Goal: Task Accomplishment & Management: Manage account settings

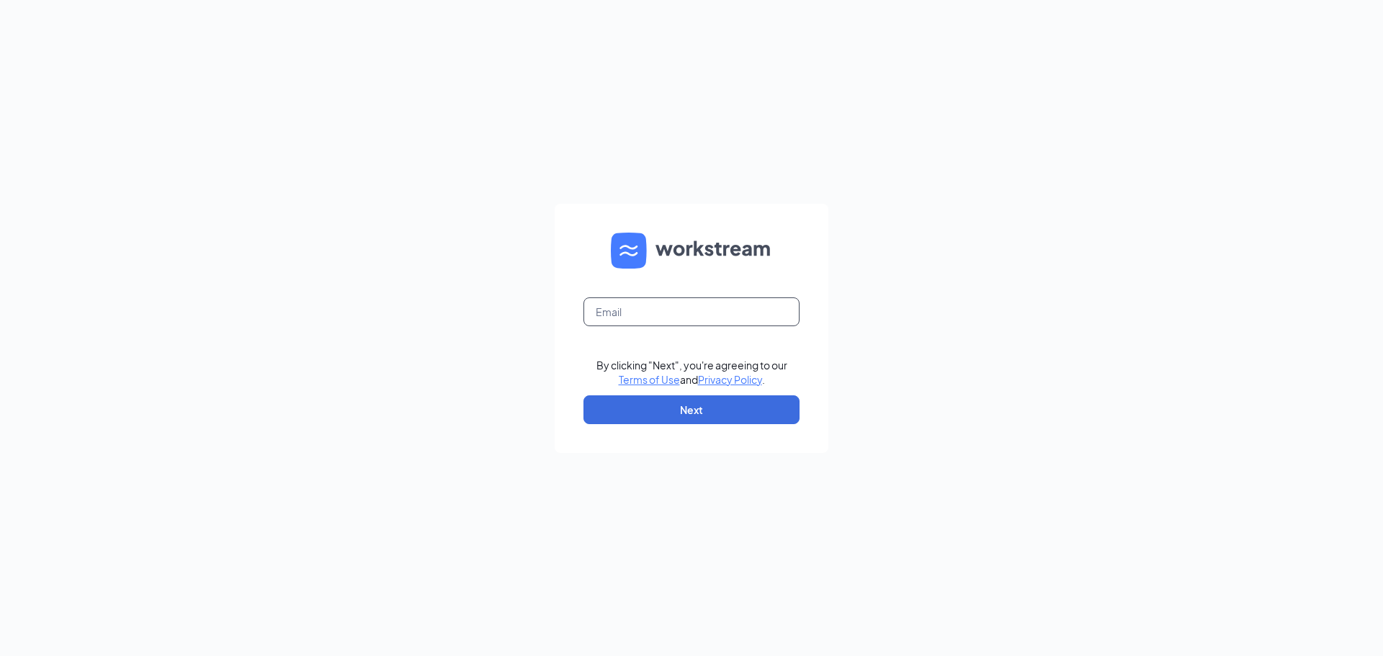
click at [630, 314] on input "text" at bounding box center [692, 312] width 216 height 29
type input "tonia0314@icloud.com"
click at [685, 416] on button "Next" at bounding box center [692, 410] width 216 height 29
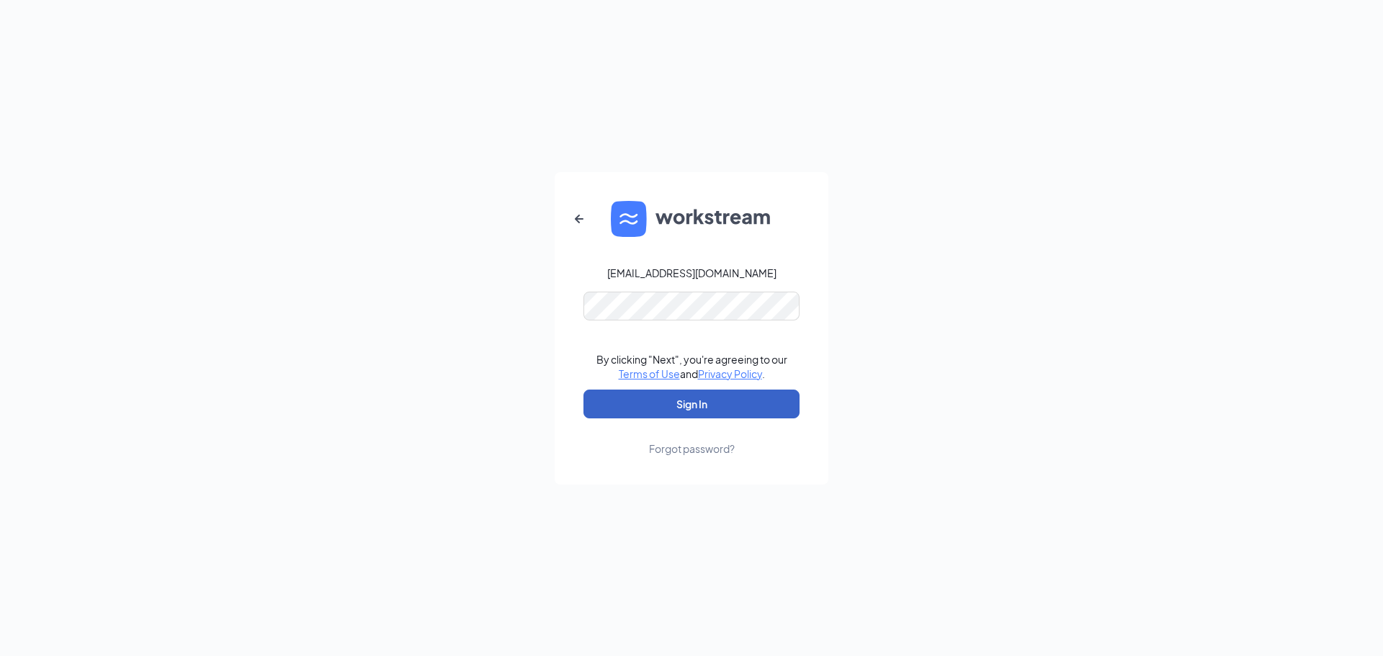
click at [734, 402] on button "Sign In" at bounding box center [692, 404] width 216 height 29
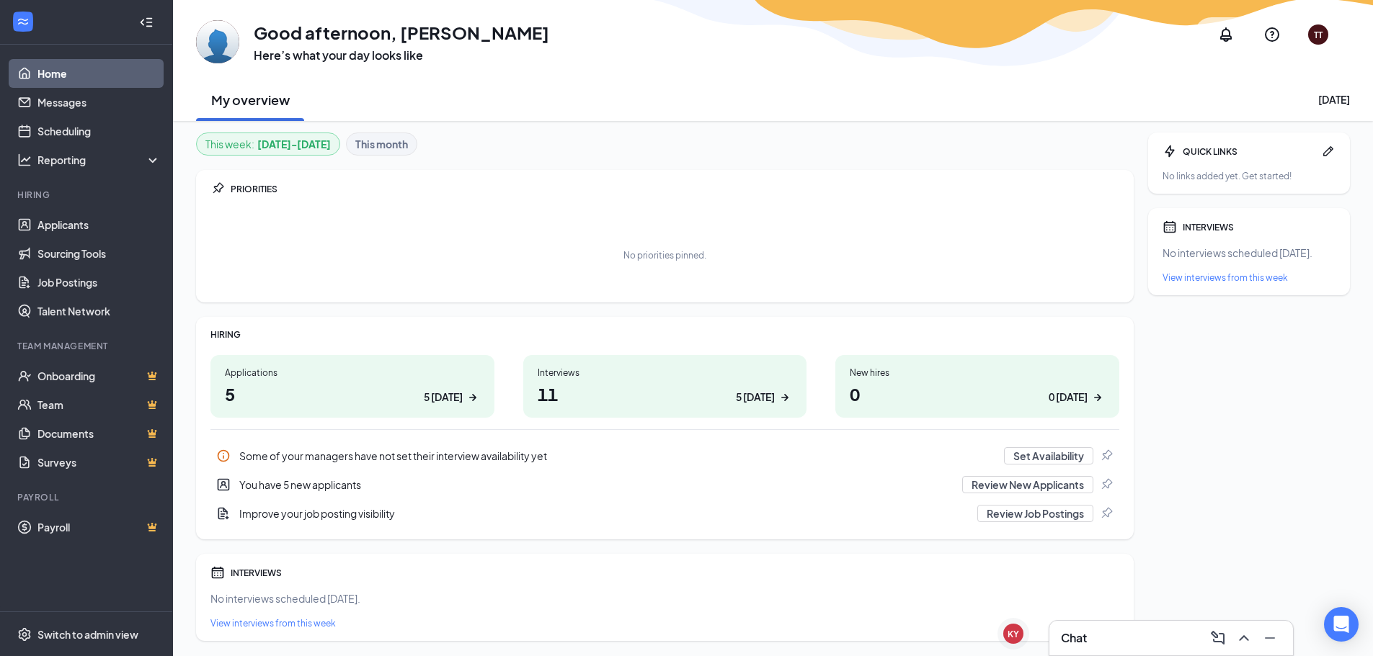
click at [86, 79] on link "Home" at bounding box center [98, 73] width 123 height 29
click at [116, 222] on link "Applicants" at bounding box center [98, 224] width 123 height 29
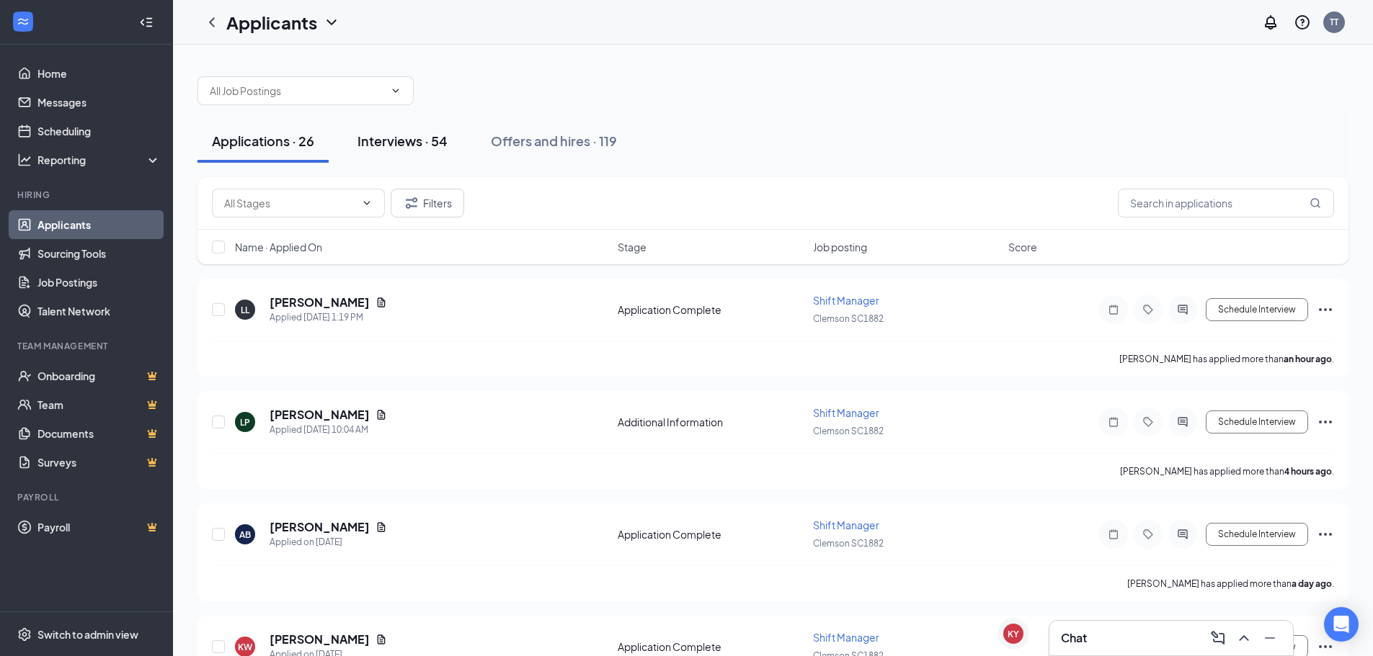
click at [391, 140] on div "Interviews · 54" at bounding box center [402, 141] width 90 height 18
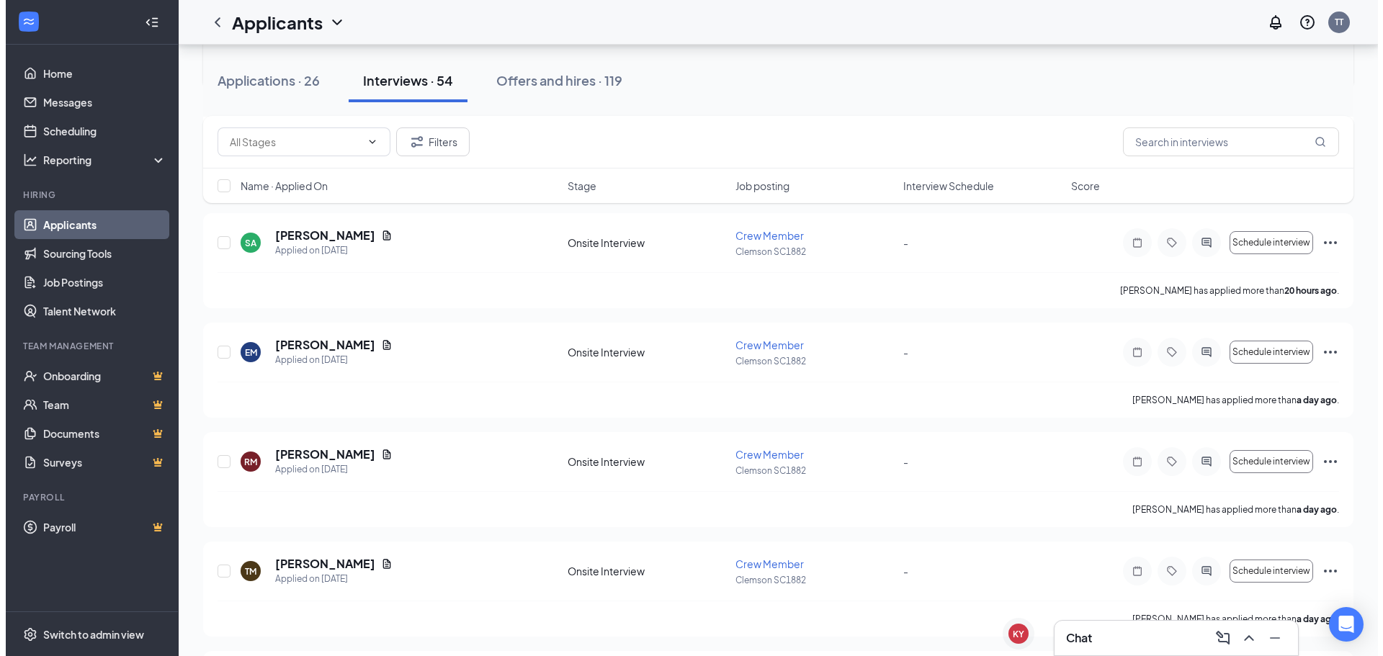
scroll to position [504, 0]
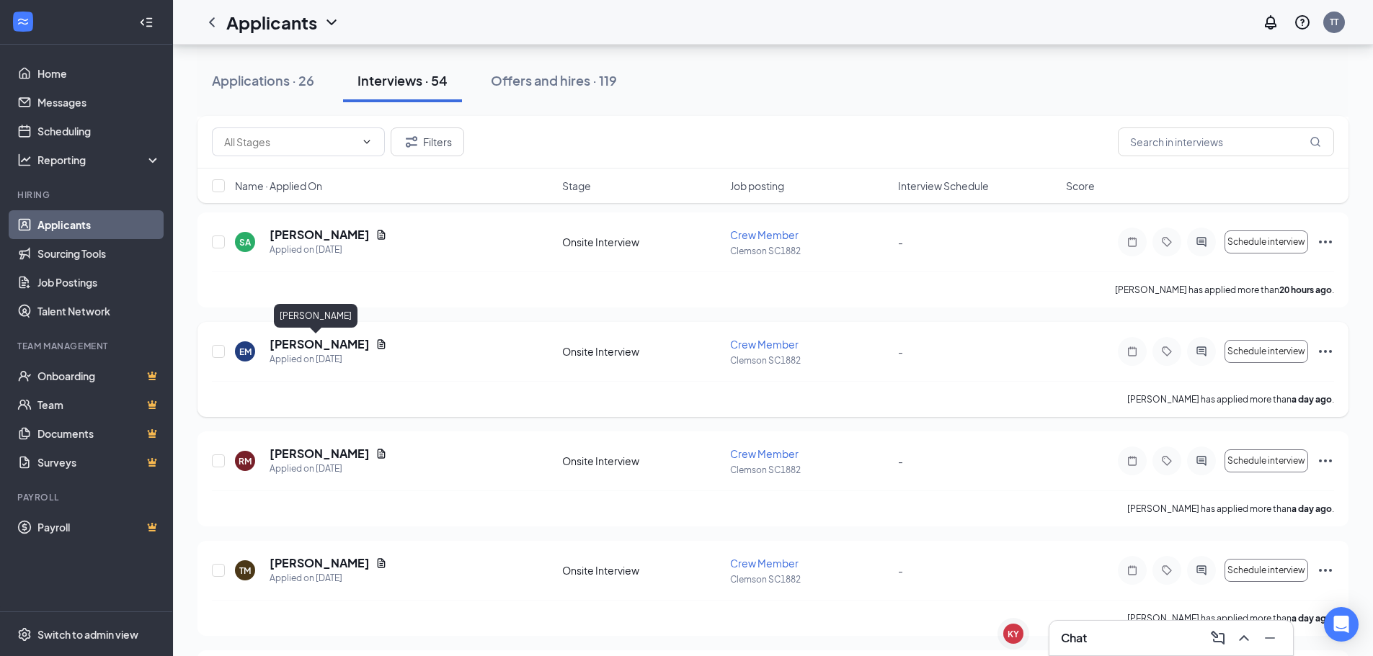
click at [315, 349] on h5 "[PERSON_NAME]" at bounding box center [319, 344] width 100 height 16
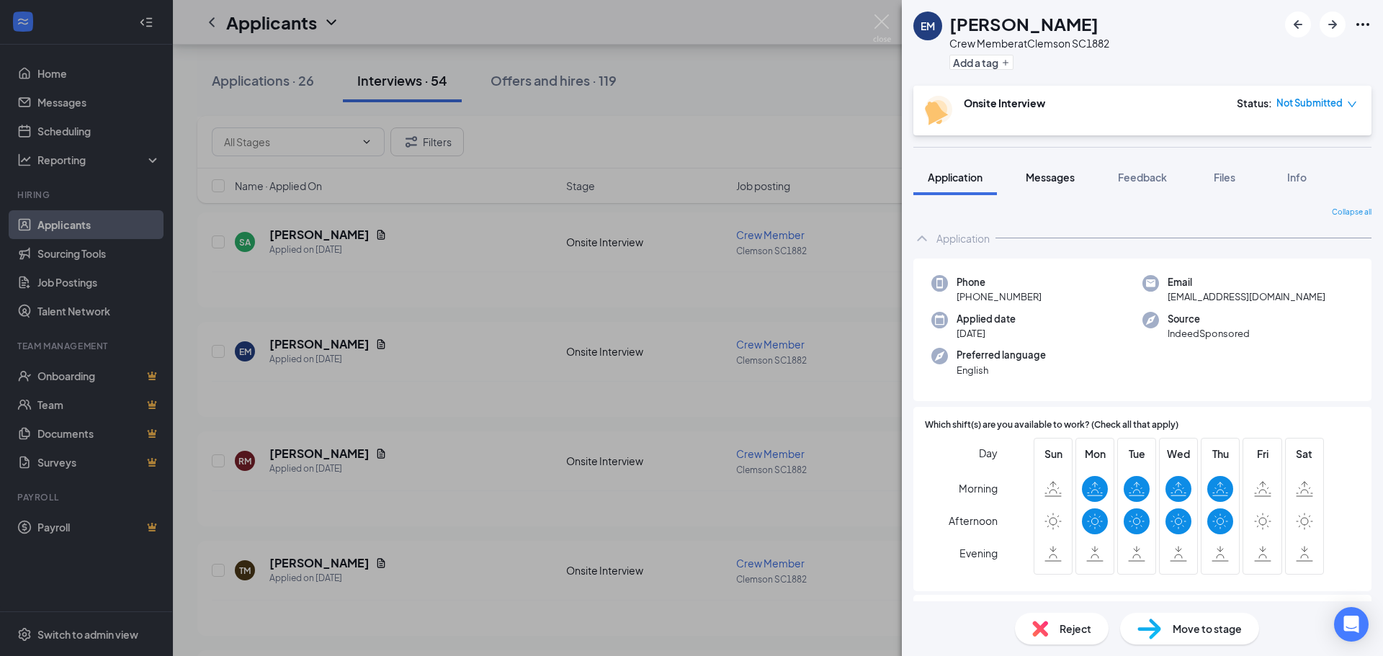
click at [1041, 171] on span "Messages" at bounding box center [1050, 177] width 49 height 13
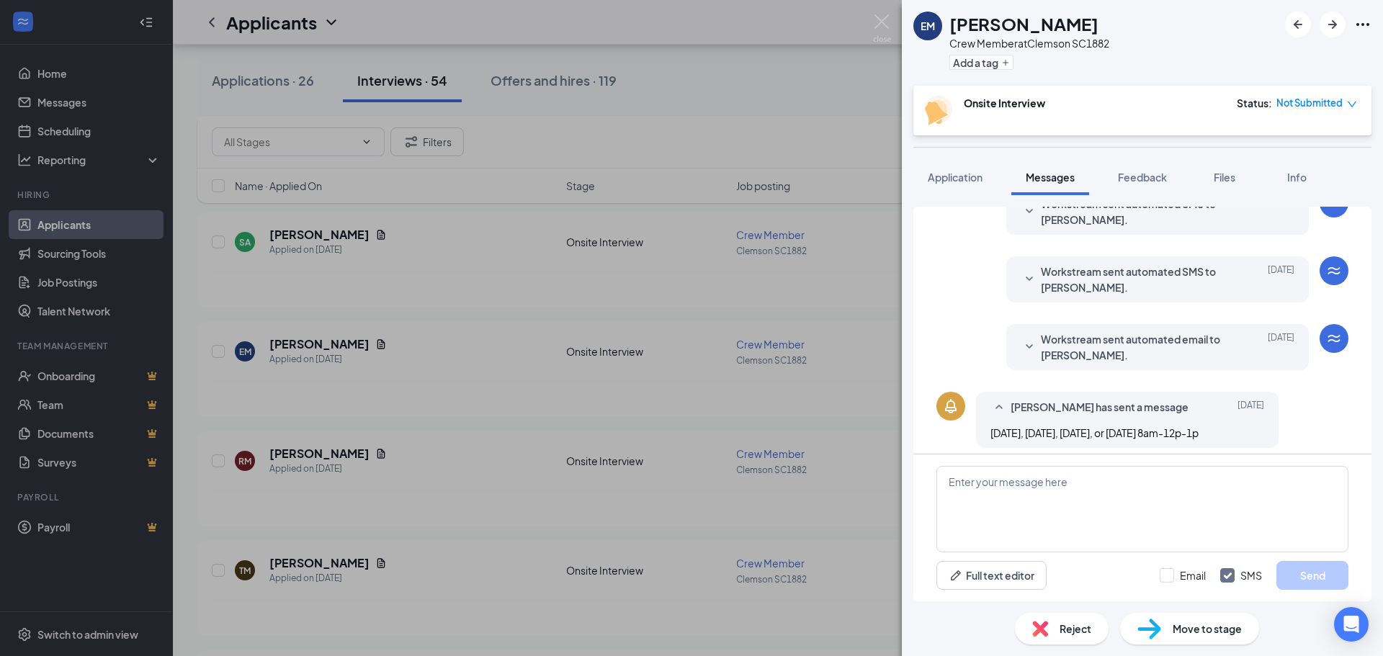
scroll to position [253, 0]
